Goal: Information Seeking & Learning: Learn about a topic

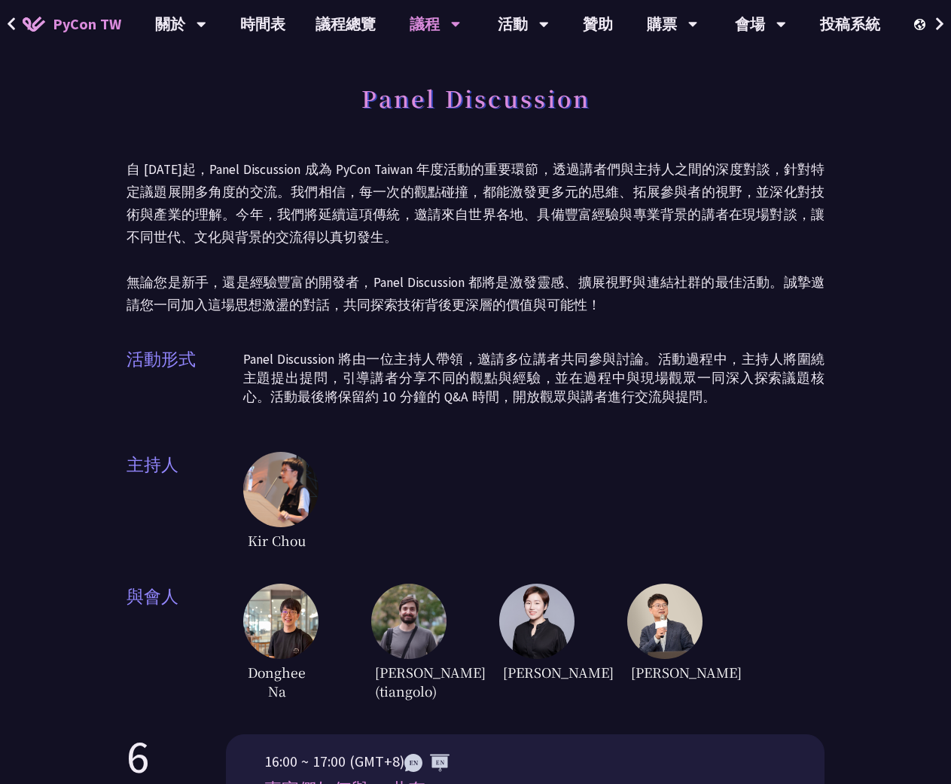
click at [90, 29] on span "PyCon TW" at bounding box center [87, 24] width 69 height 23
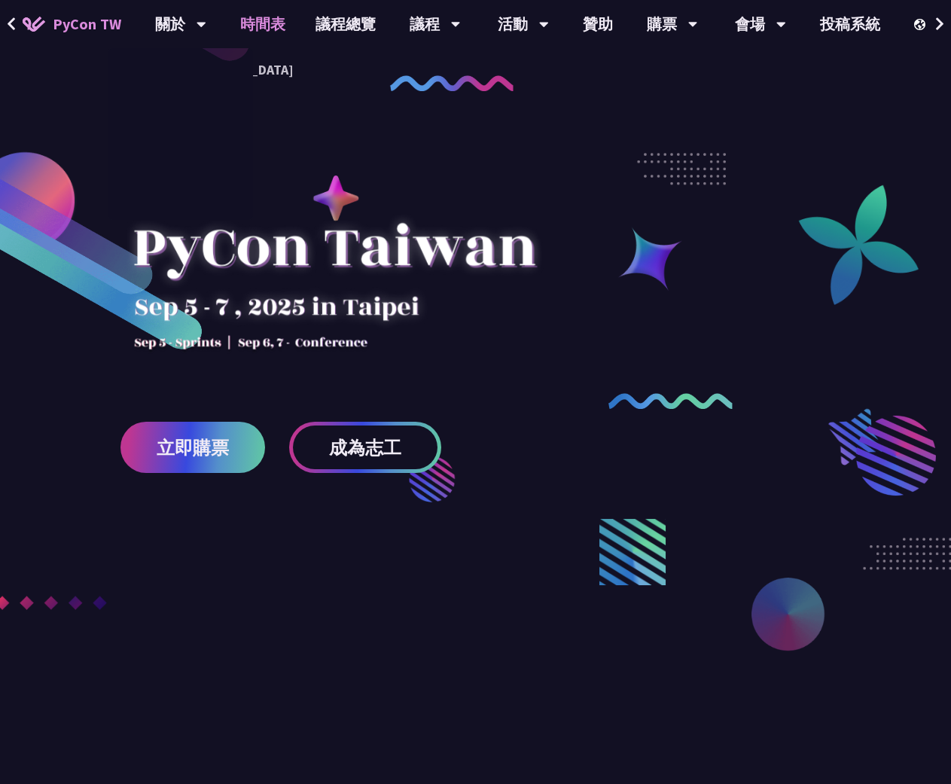
click at [267, 26] on link "時間表" at bounding box center [262, 24] width 75 height 48
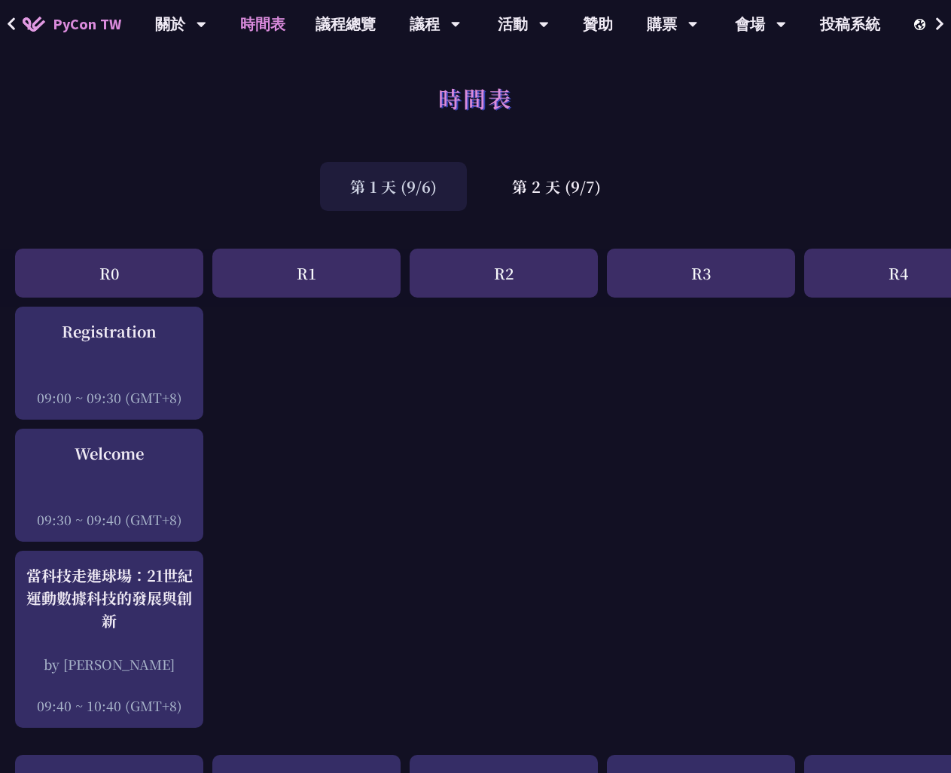
drag, startPoint x: 441, startPoint y: 473, endPoint x: 399, endPoint y: 460, distance: 43.6
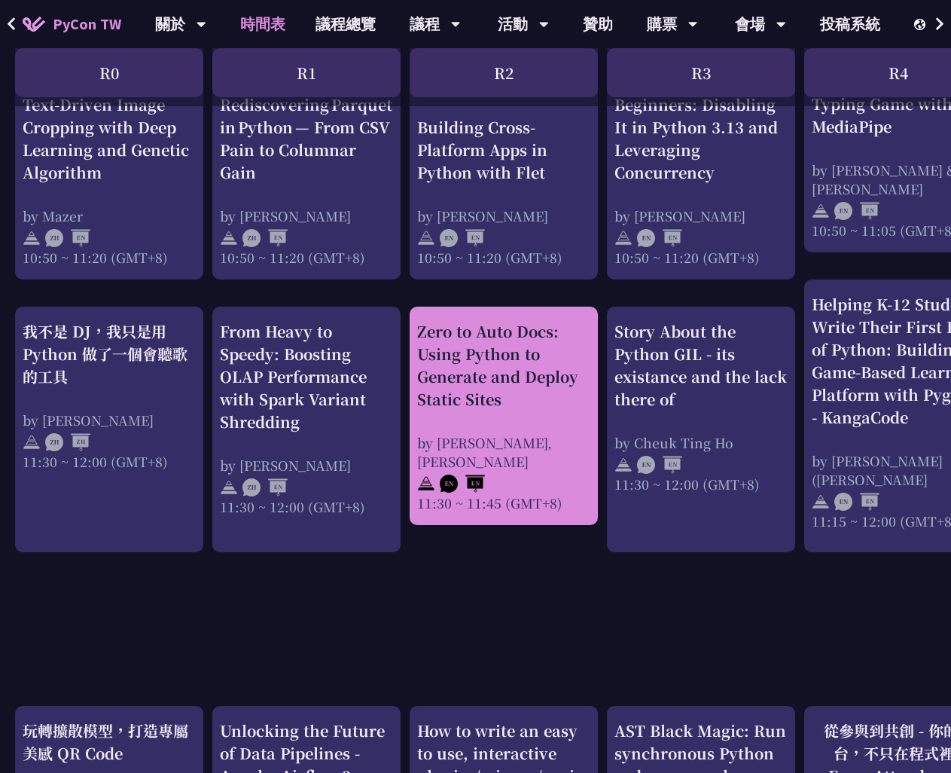
scroll to position [559, 0]
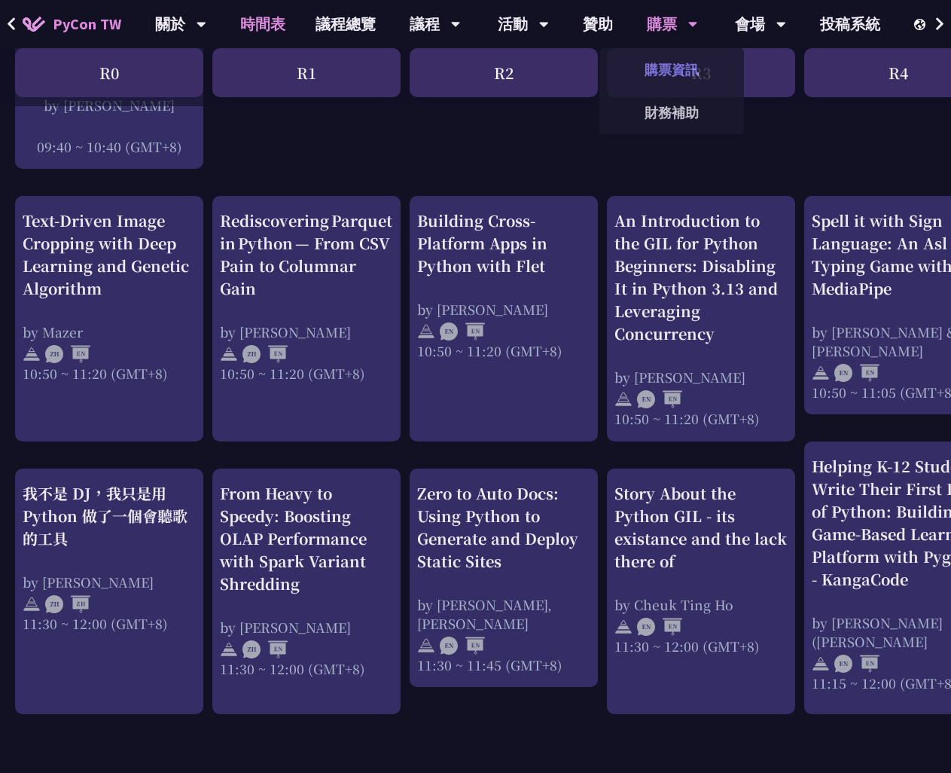
click at [667, 73] on link "購票資訊" at bounding box center [672, 69] width 145 height 35
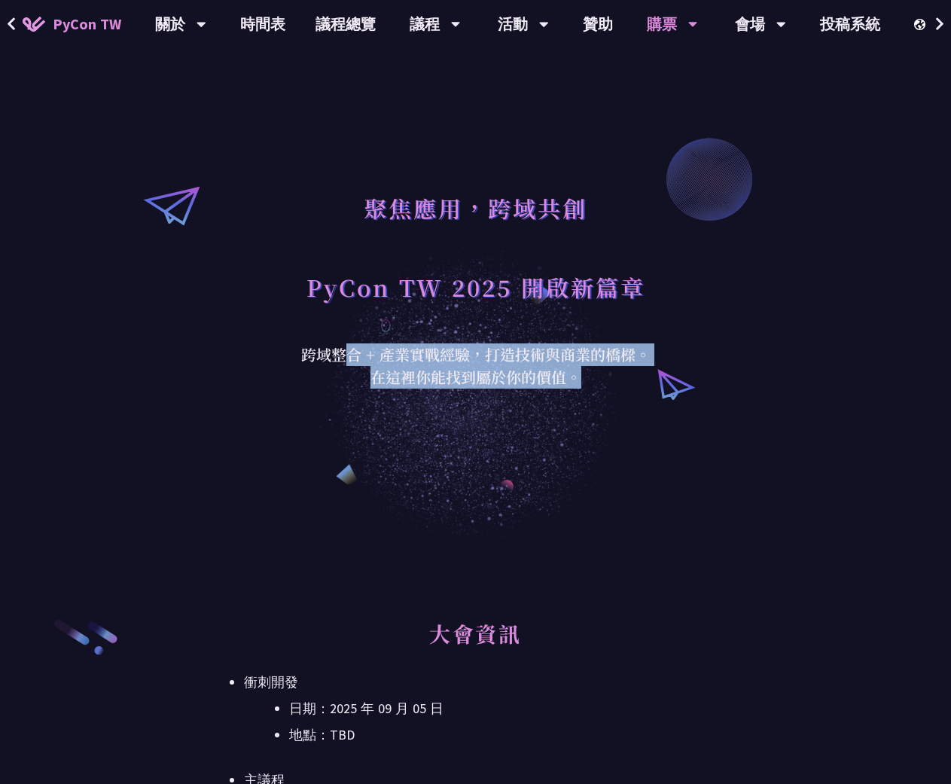
drag, startPoint x: 462, startPoint y: 383, endPoint x: 586, endPoint y: 429, distance: 132.5
click at [587, 440] on div "聚焦應用，跨域共創 PyCon TW 2025 開啟新篇章 跨域整合 + 產業實戰經驗，打造技術與商業的橋樑。 在這裡你能找到屬於你的價值。" at bounding box center [475, 271] width 951 height 543
click at [585, 424] on div "聚焦應用，跨域共創 PyCon TW 2025 開啟新篇章 跨域整合 + 產業實戰經驗，打造技術與商業的橋樑。 在這裡你能找到屬於你的價值。" at bounding box center [475, 271] width 951 height 543
click at [536, 397] on div "聚焦應用，跨域共創 PyCon TW 2025 開啟新篇章 跨域整合 + 產業實戰經驗，打造技術與商業的橋樑。 在這裡你能找到屬於你的價值。" at bounding box center [475, 271] width 951 height 543
click at [426, 369] on div "跨域整合 + 產業實戰經驗，打造技術與商業的橋樑。 在這裡你能找到屬於你的價值。" at bounding box center [476, 366] width 369 height 45
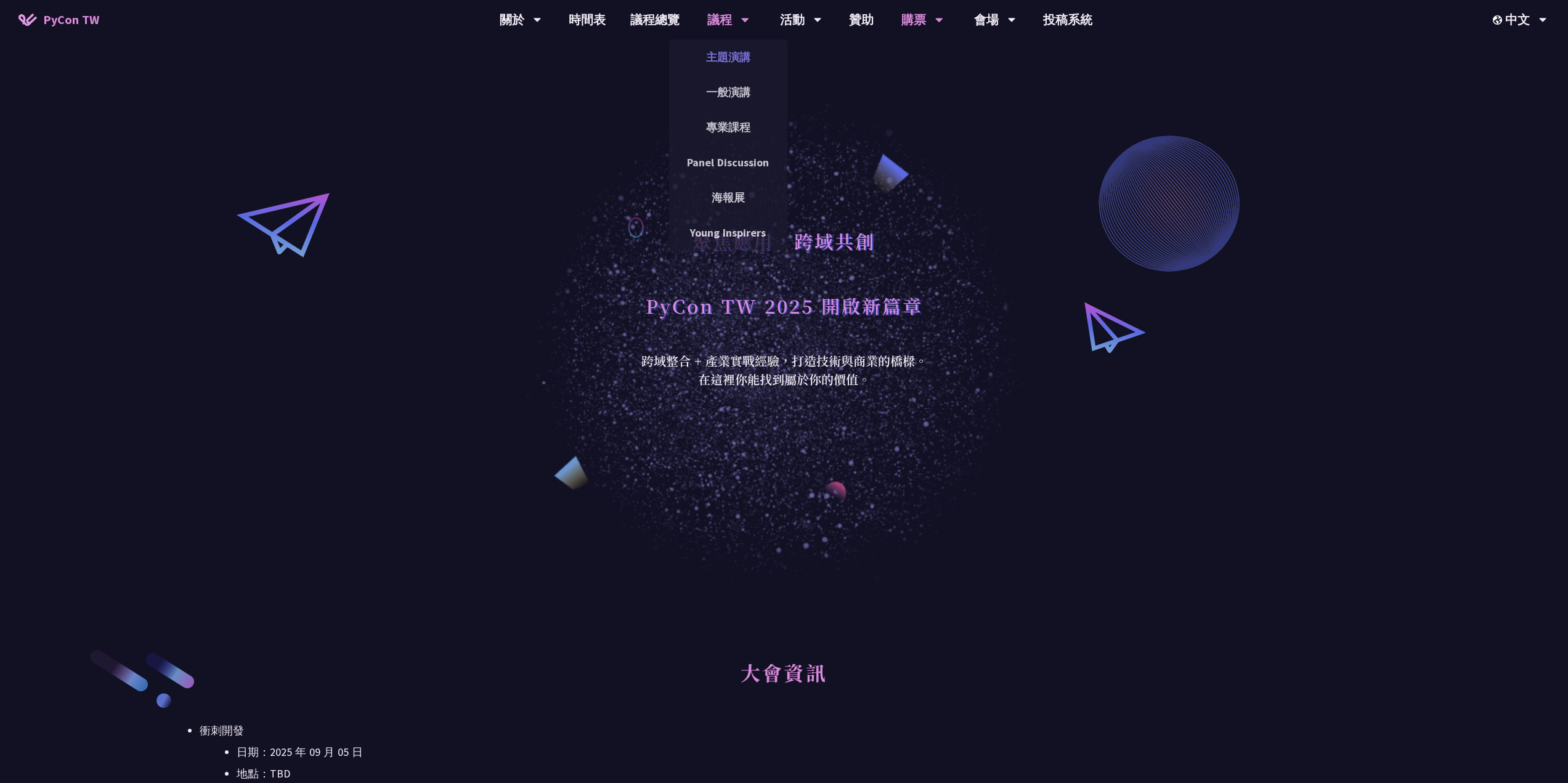
click at [722, 56] on link "主題演講" at bounding box center [728, 56] width 119 height 29
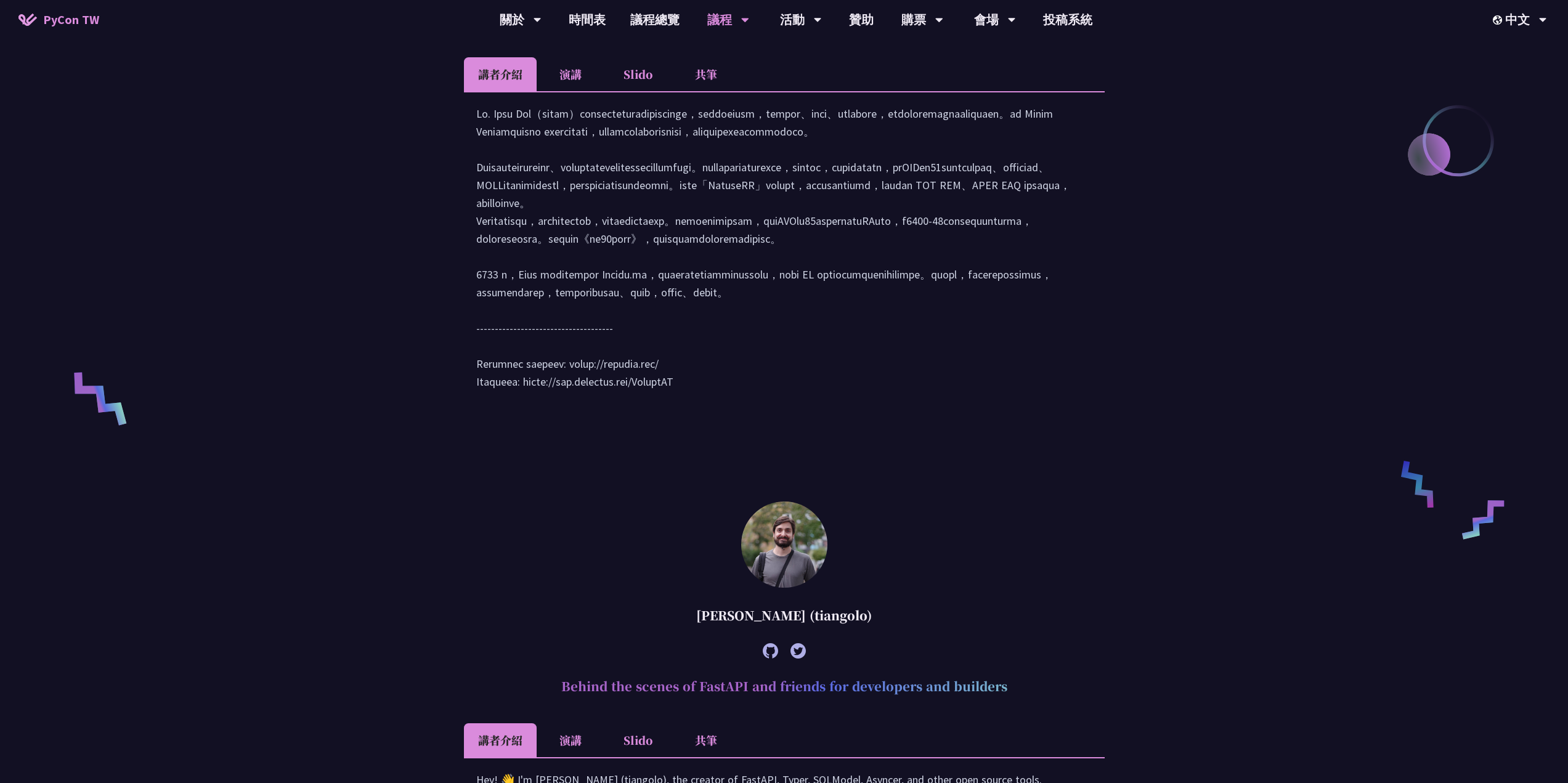
scroll to position [616, 0]
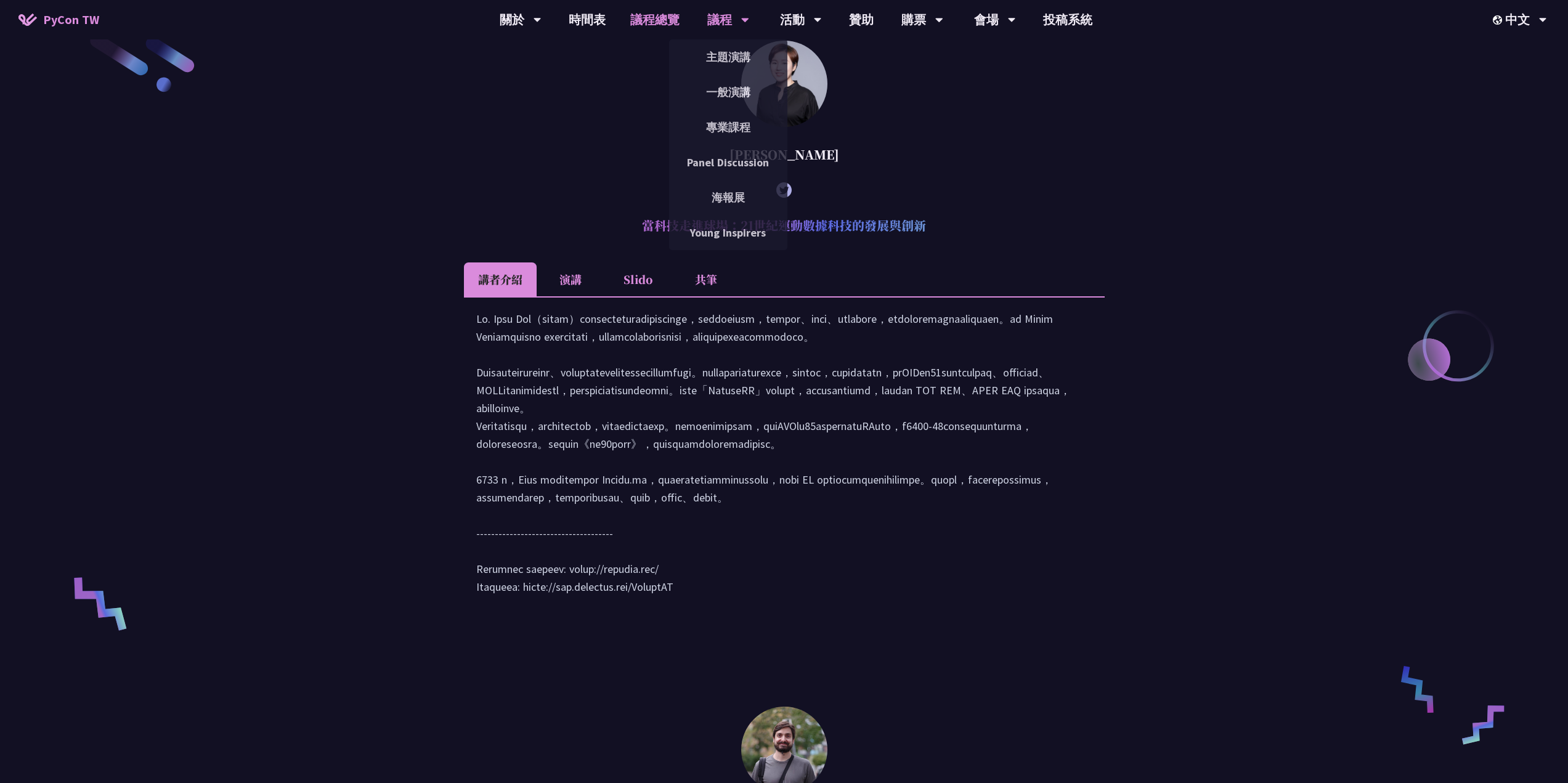
click at [661, 18] on link "議程總覽" at bounding box center [655, 20] width 74 height 39
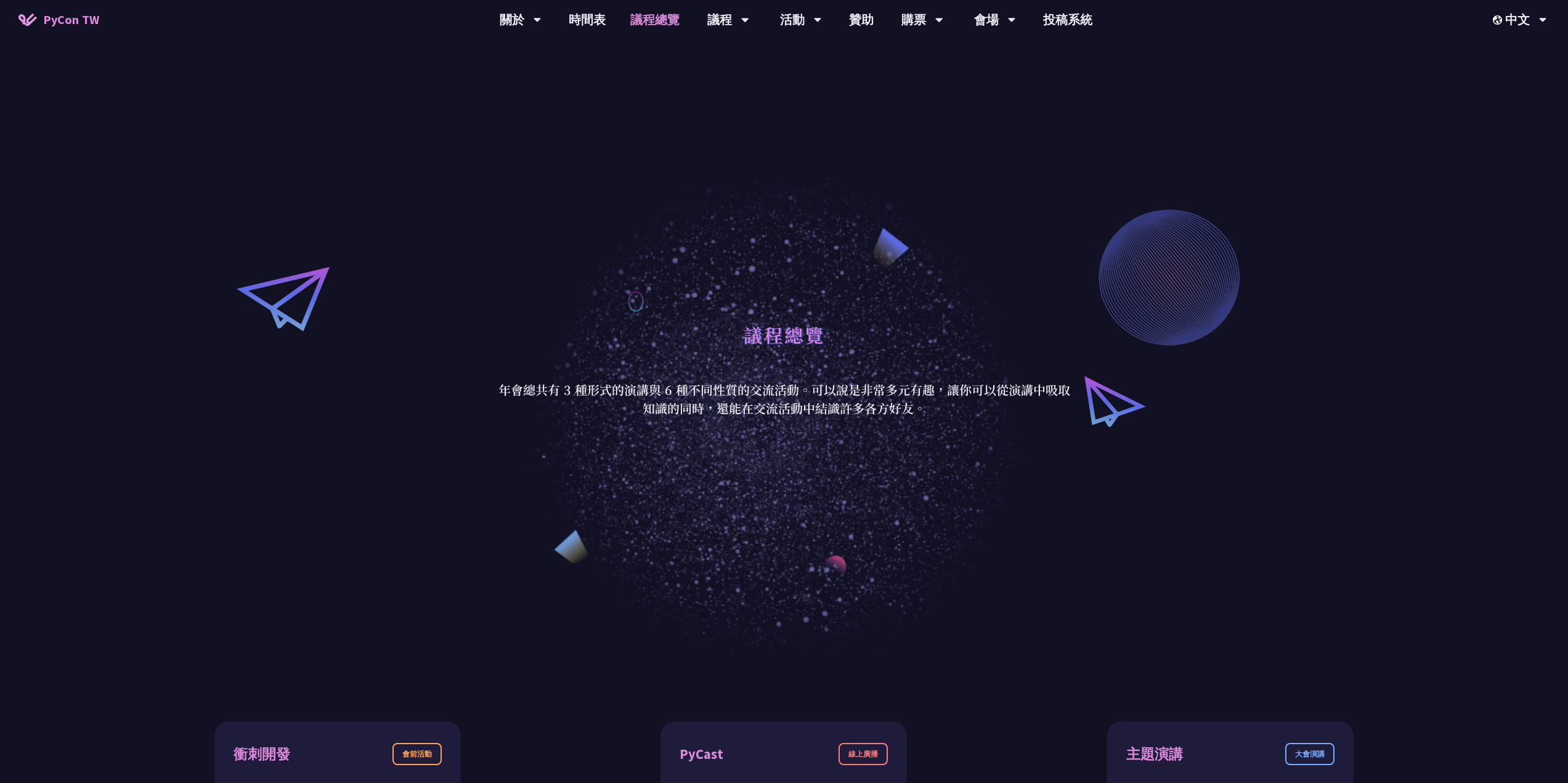
scroll to position [616, 0]
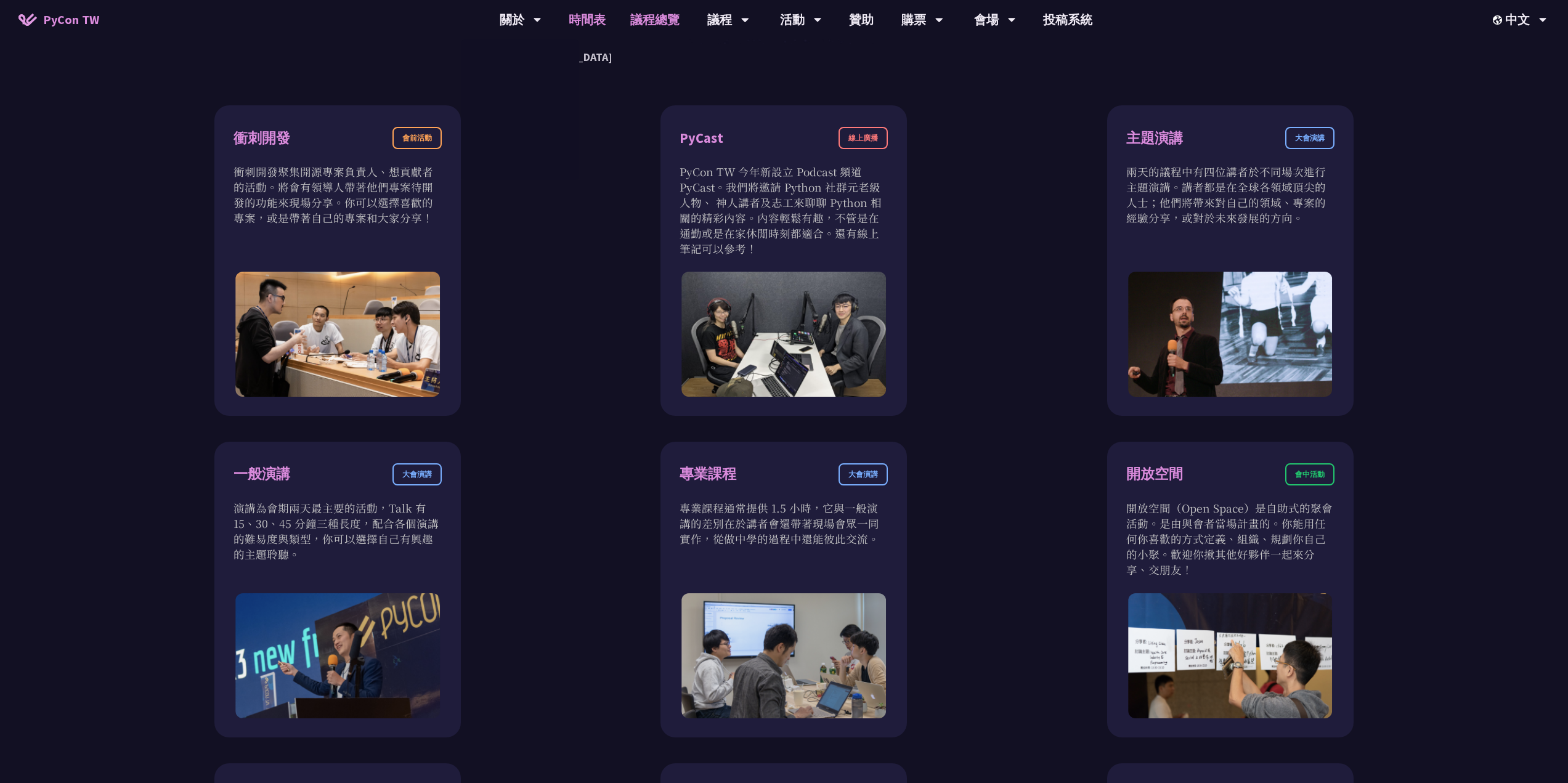
click at [583, 16] on link "時間表" at bounding box center [586, 20] width 61 height 39
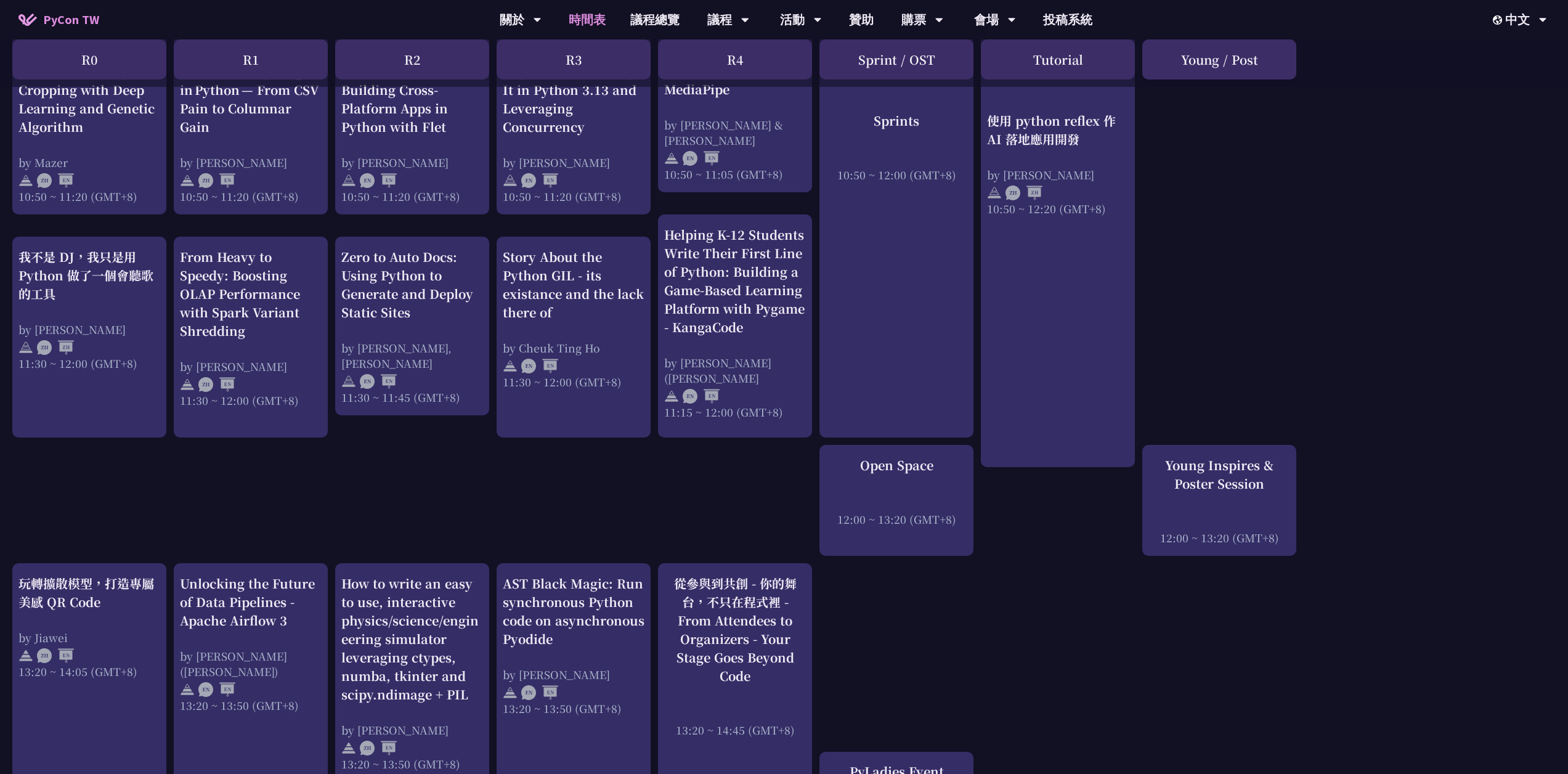
scroll to position [616, 0]
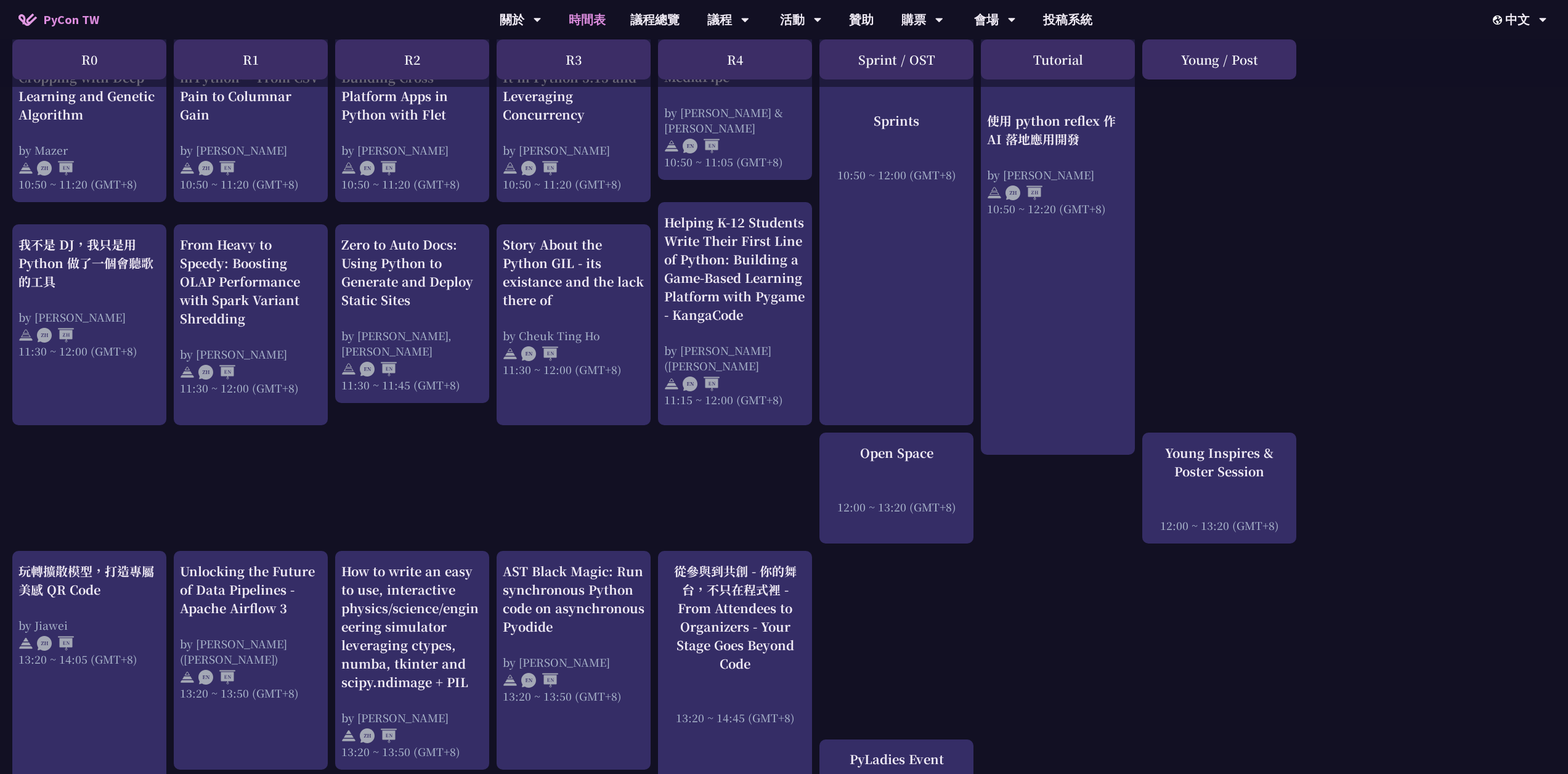
click at [778, 529] on div "An Introduction to the GIL for Python Beginners: Disabling It in Python 3.13 an…" at bounding box center [784, 656] width 1568 height 2044
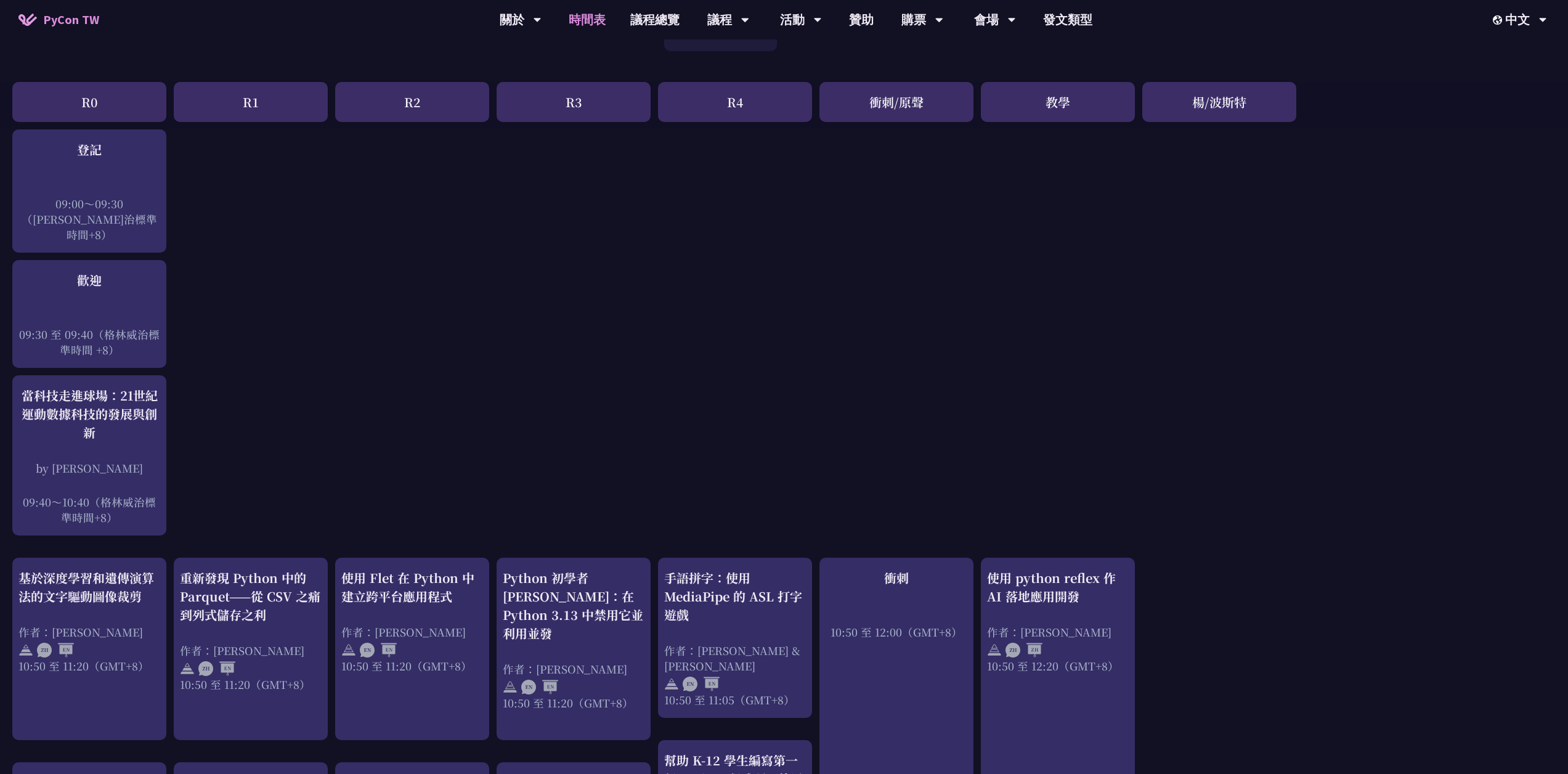
scroll to position [205, 0]
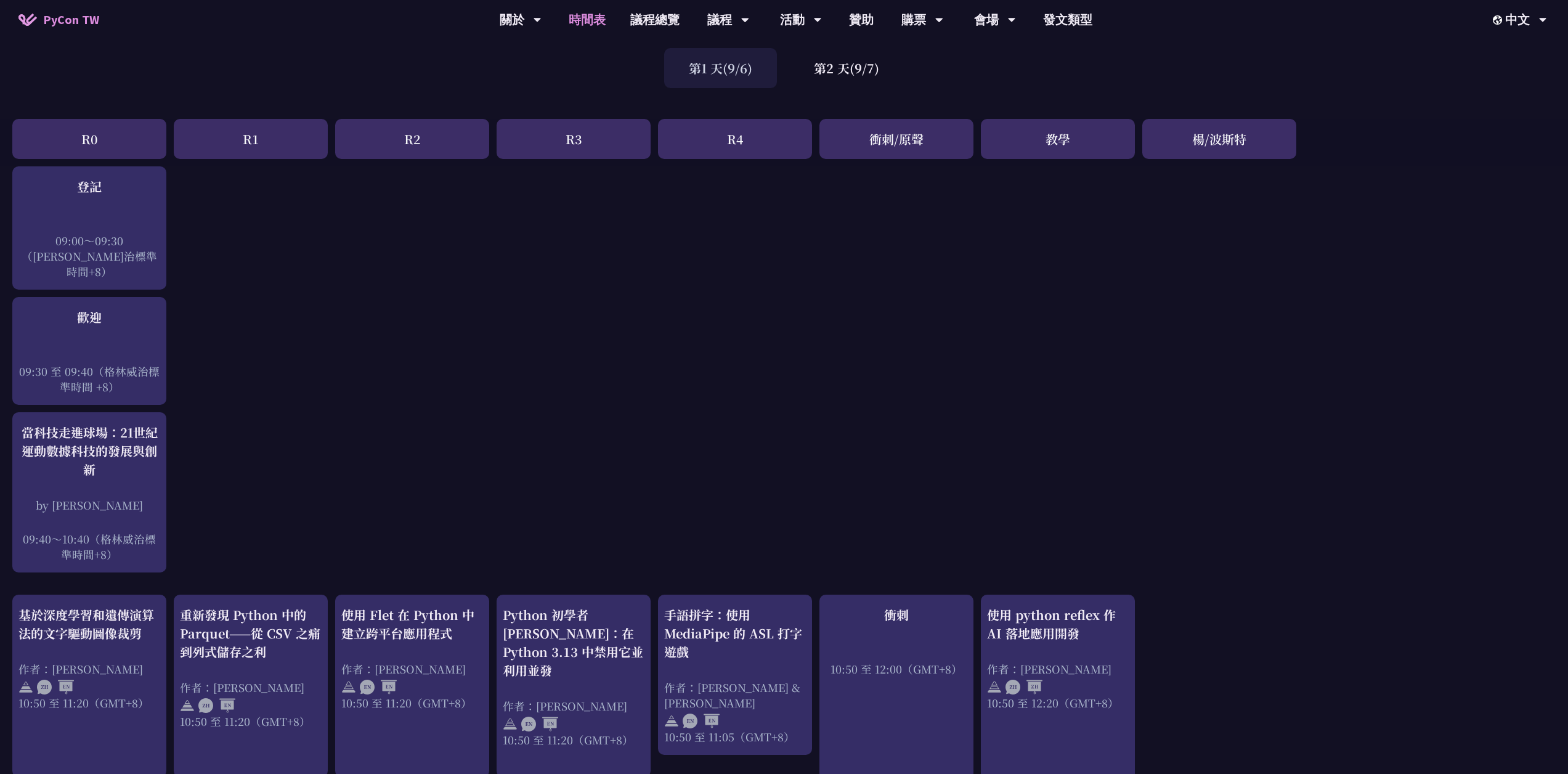
scroll to position [12, 0]
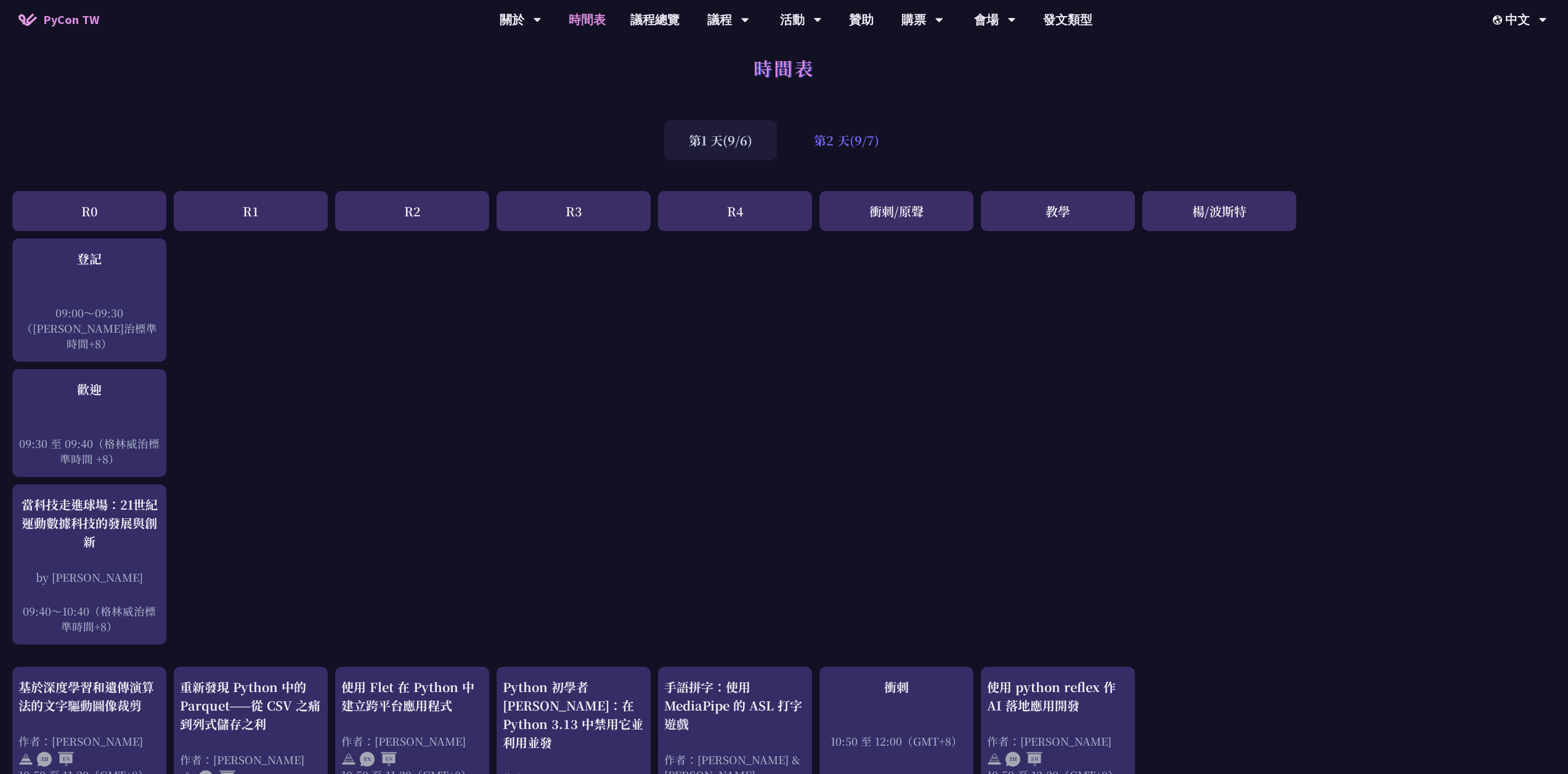
drag, startPoint x: 904, startPoint y: 127, endPoint x: 890, endPoint y: 128, distance: 14.0
click at [778, 128] on div "第2 天(9/7)" at bounding box center [847, 140] width 115 height 40
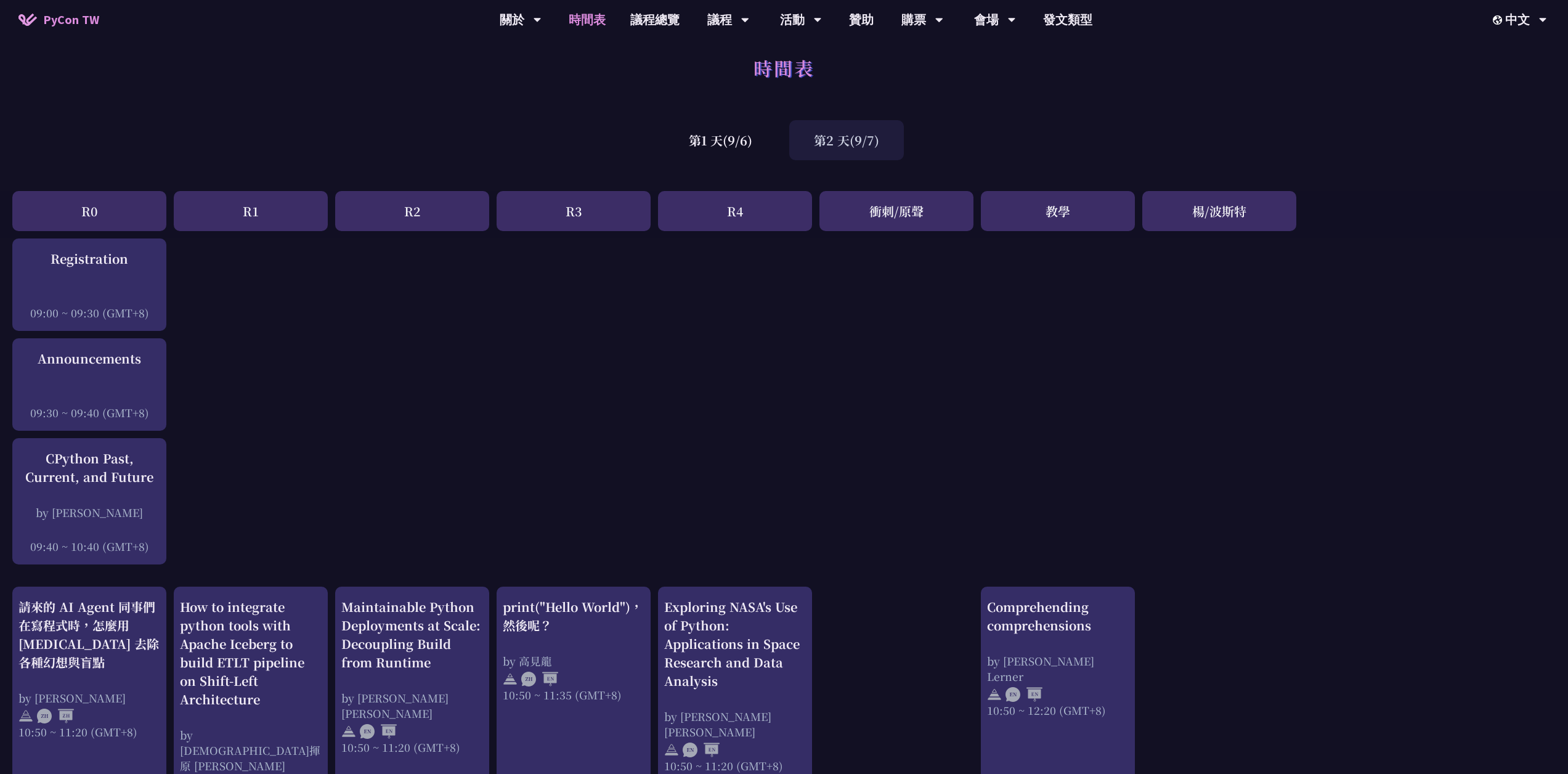
drag, startPoint x: 860, startPoint y: 133, endPoint x: 871, endPoint y: 132, distance: 11.0
click at [778, 133] on font "第2 天(9/7)" at bounding box center [847, 140] width 65 height 18
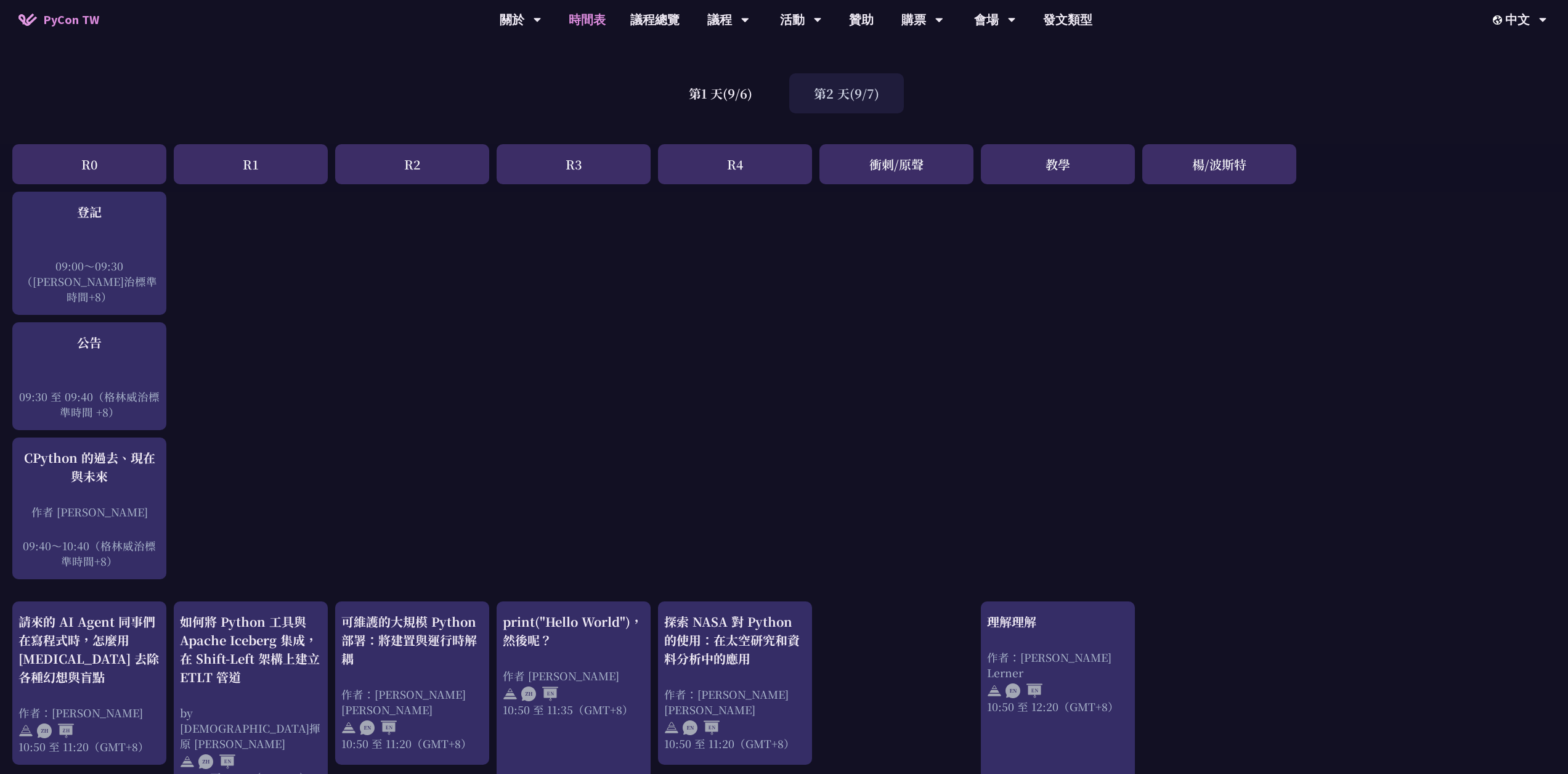
scroll to position [52, 0]
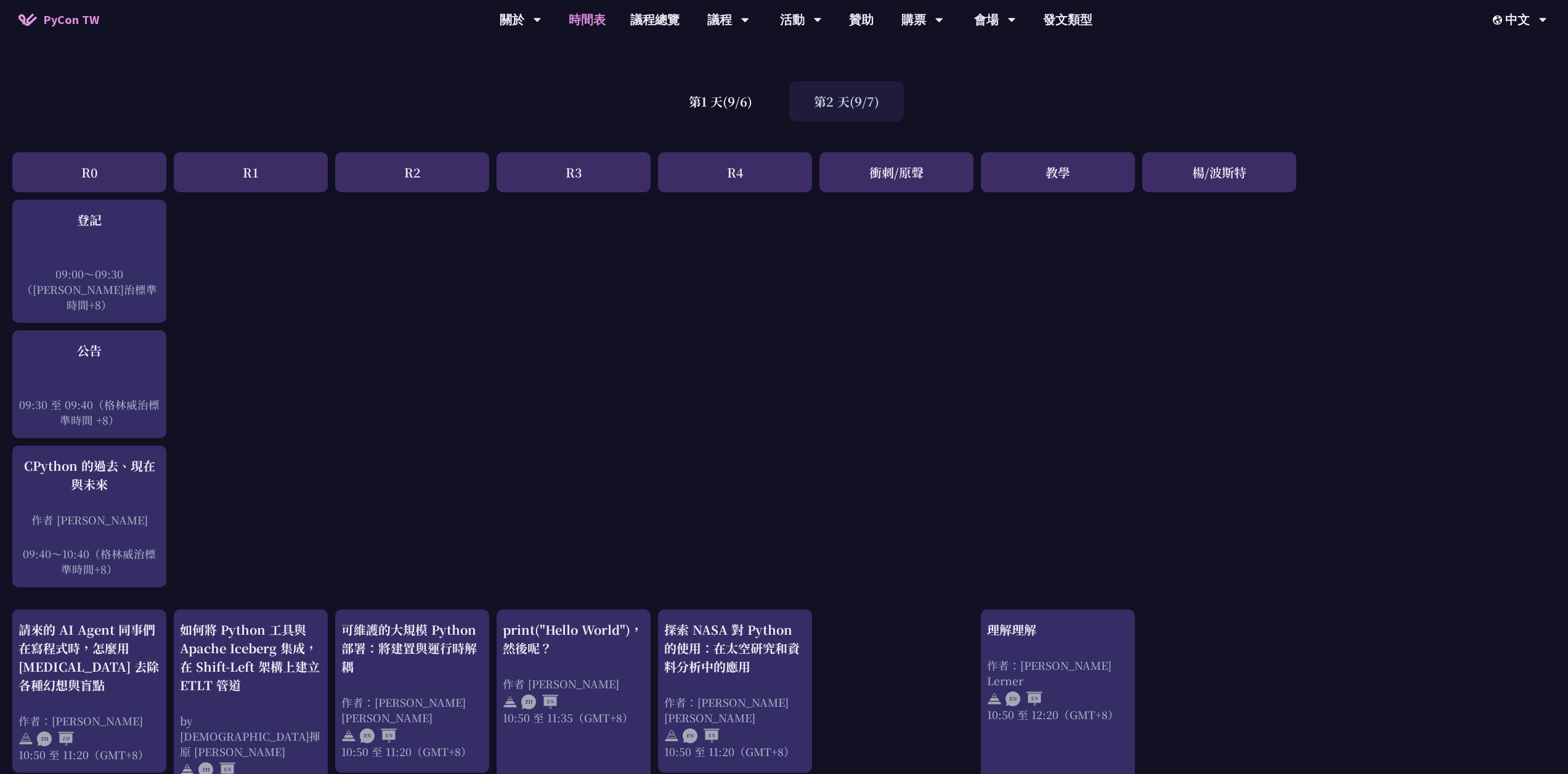
click at [778, 181] on div "衝刺/原聲" at bounding box center [896, 172] width 154 height 40
click at [718, 98] on font "第1 天(9/6)" at bounding box center [721, 101] width 64 height 18
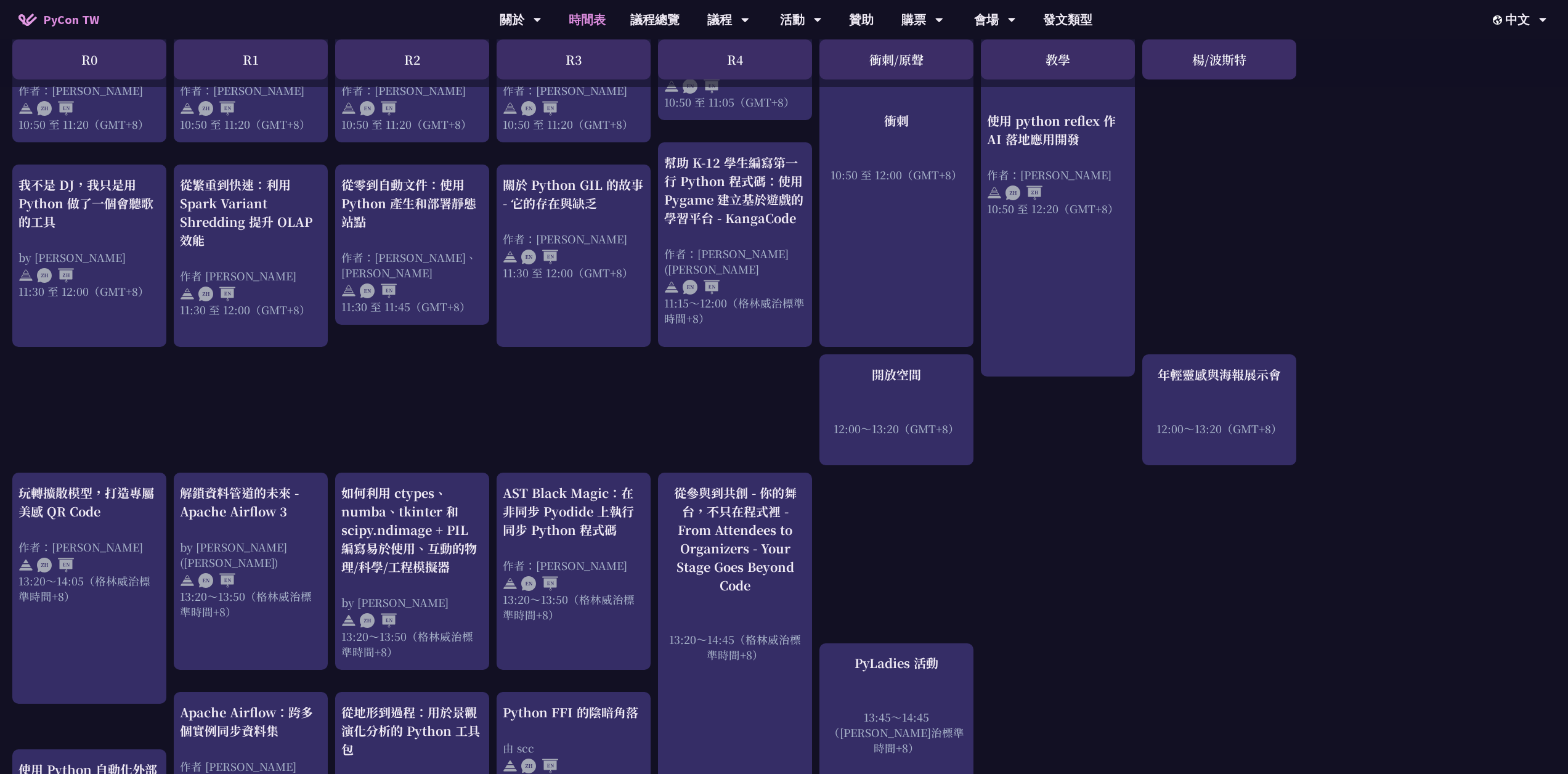
scroll to position [491, 0]
